Goal: Transaction & Acquisition: Subscribe to service/newsletter

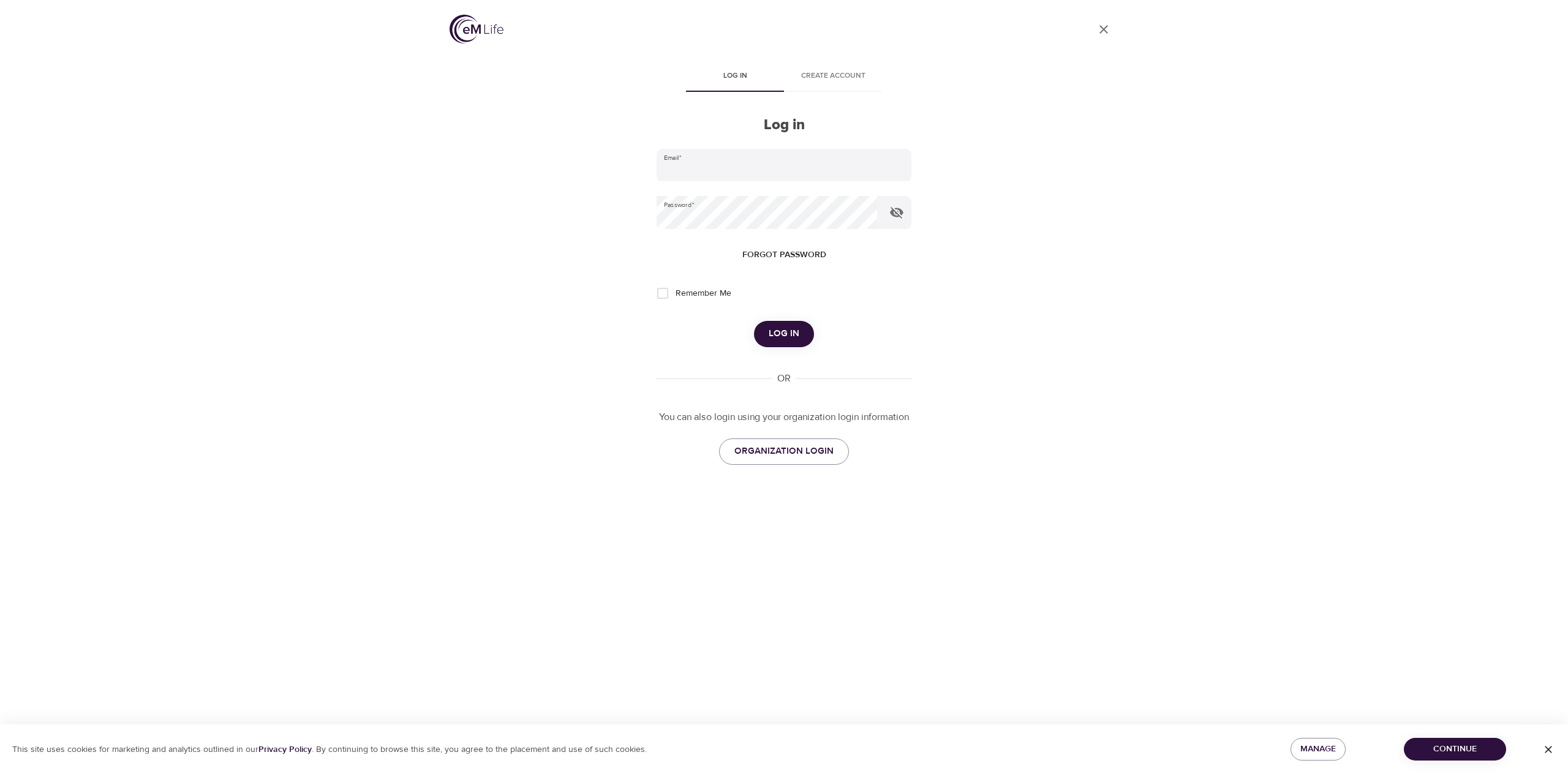
type input "[PERSON_NAME][EMAIL_ADDRESS][DOMAIN_NAME]"
click at [694, 297] on span "Remember Me" at bounding box center [704, 293] width 56 height 13
click at [676, 297] on input "Remember Me" at bounding box center [663, 293] width 25 height 25
checkbox input "true"
click at [788, 328] on span "Log in" at bounding box center [784, 333] width 31 height 16
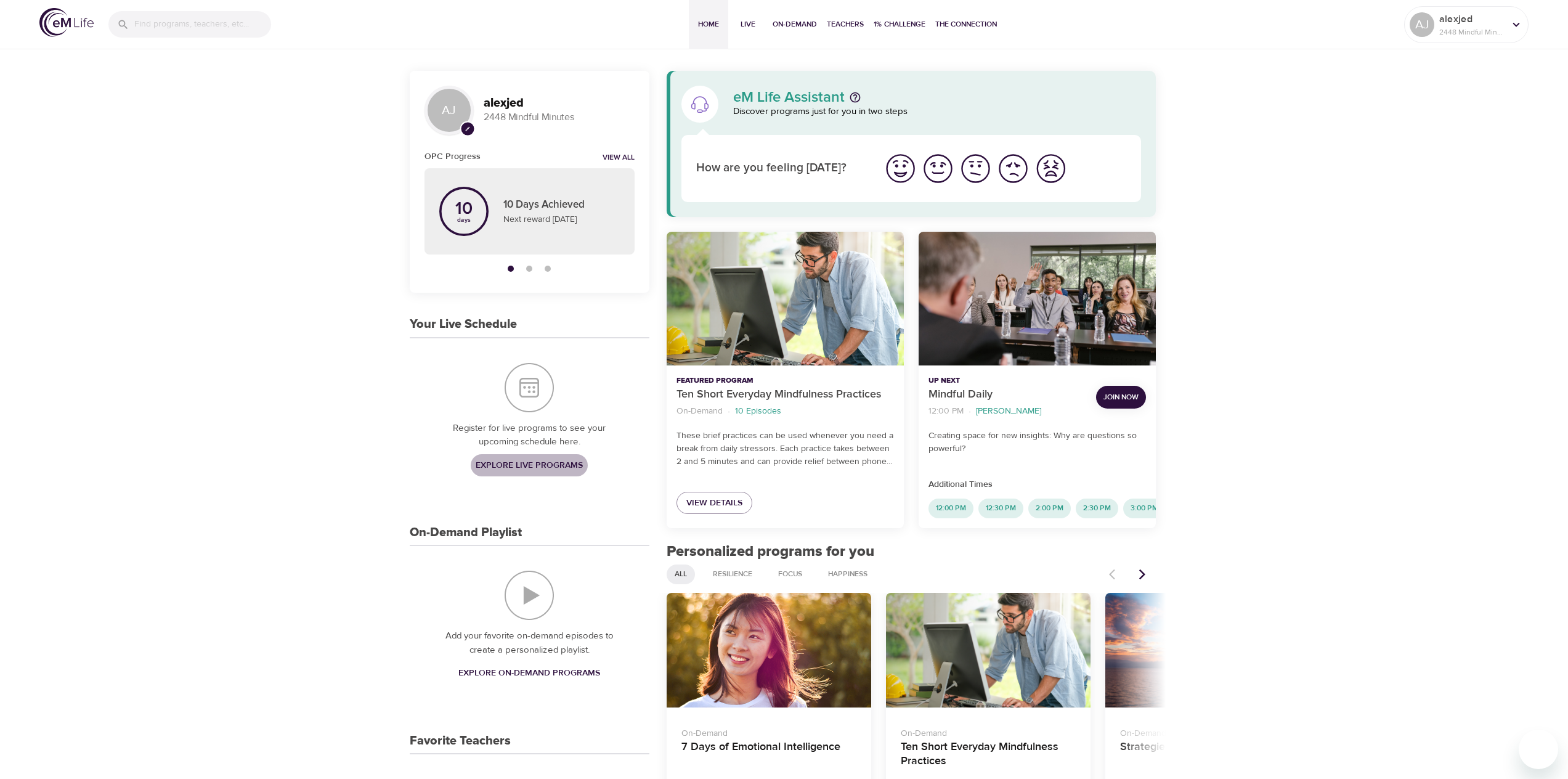
click at [505, 460] on span "Explore Live Programs" at bounding box center [528, 466] width 107 height 15
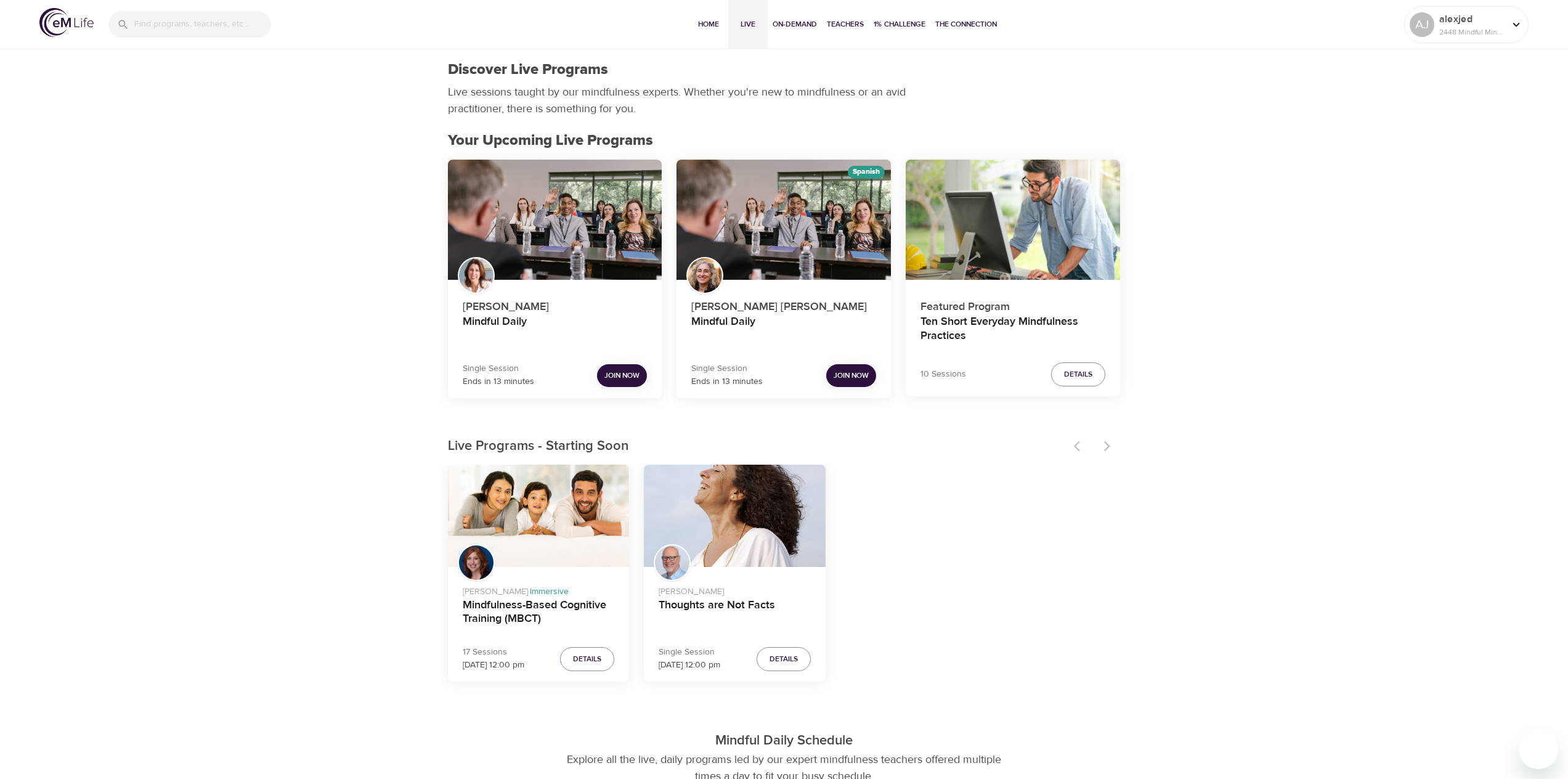
click at [620, 376] on span "Join Now" at bounding box center [622, 375] width 35 height 13
